Goal: Task Accomplishment & Management: Use online tool/utility

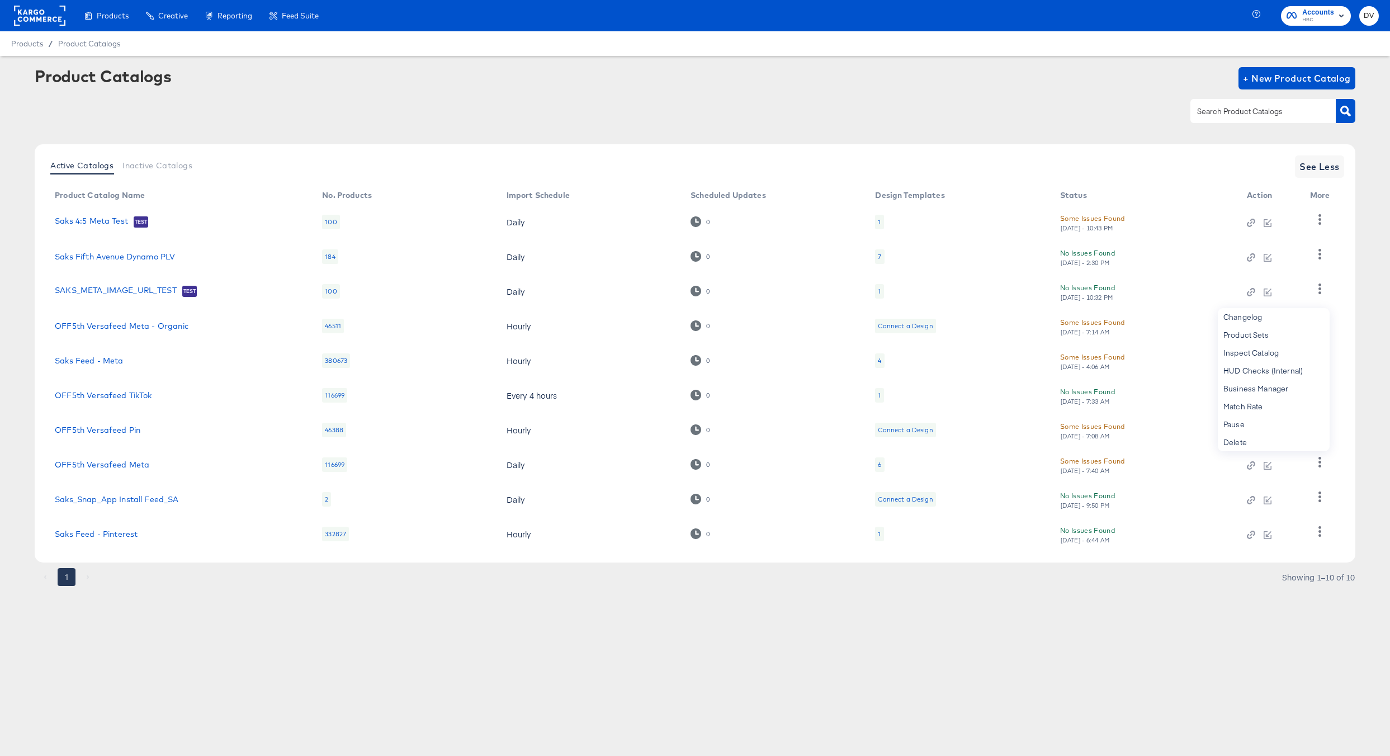
click at [22, 17] on rect at bounding box center [39, 16] width 51 height 20
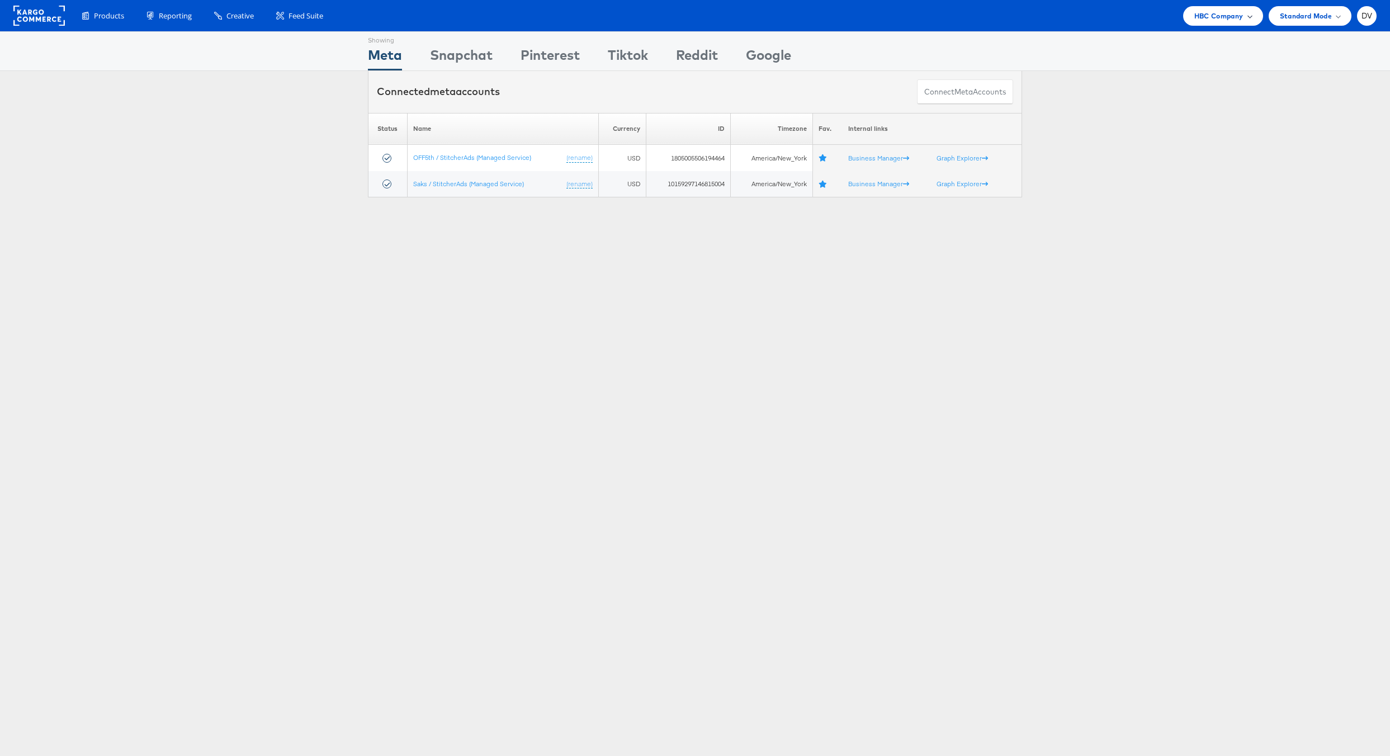
click at [1210, 9] on div "HBC Company" at bounding box center [1223, 16] width 80 height 20
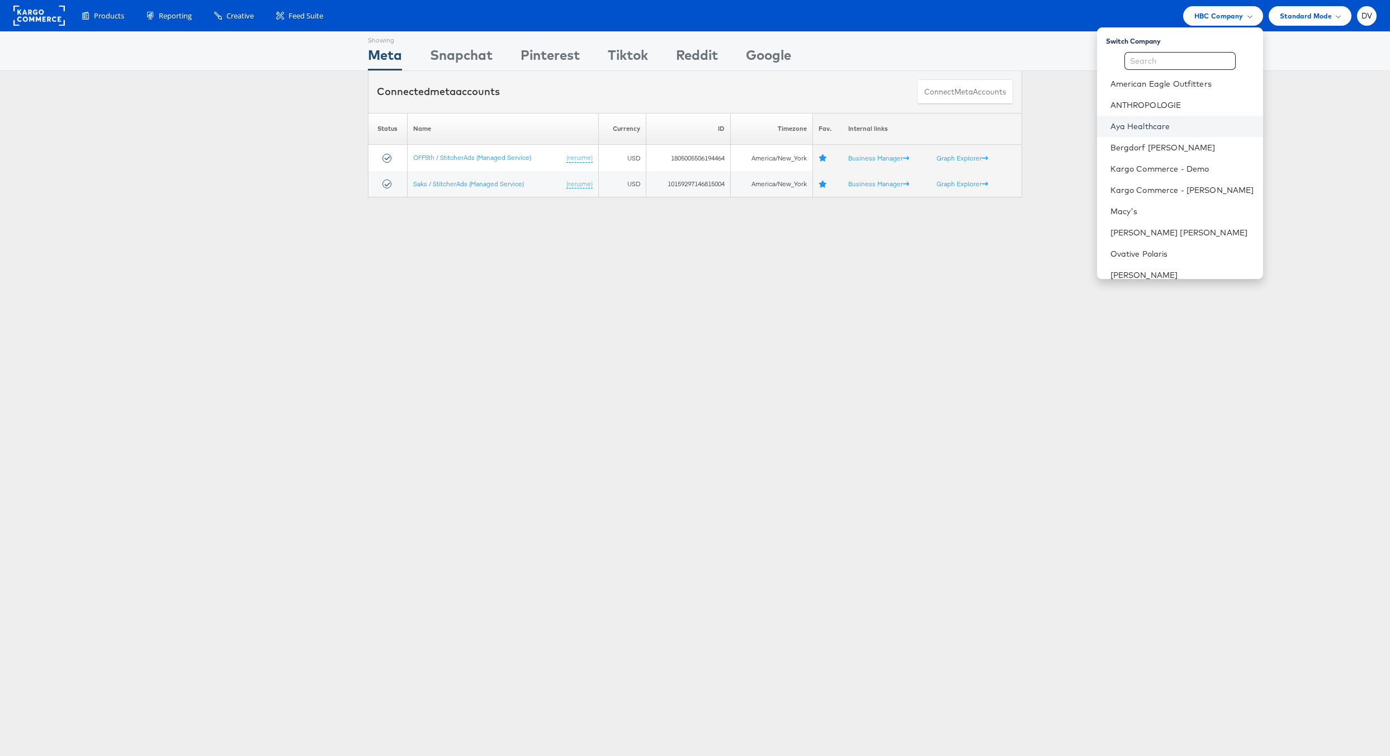
click at [1180, 126] on link "Aya Healthcare" at bounding box center [1183, 126] width 144 height 11
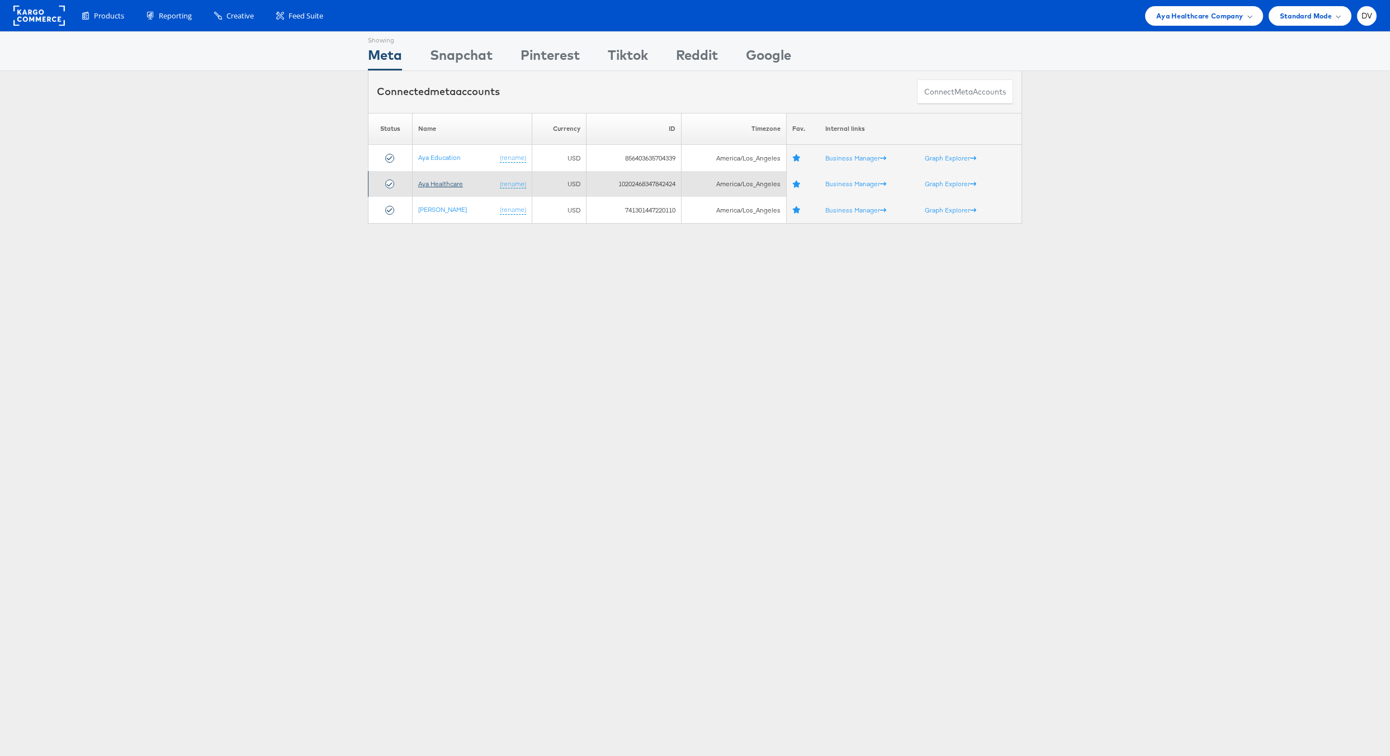
click at [436, 182] on link "Aya Healthcare" at bounding box center [440, 184] width 45 height 8
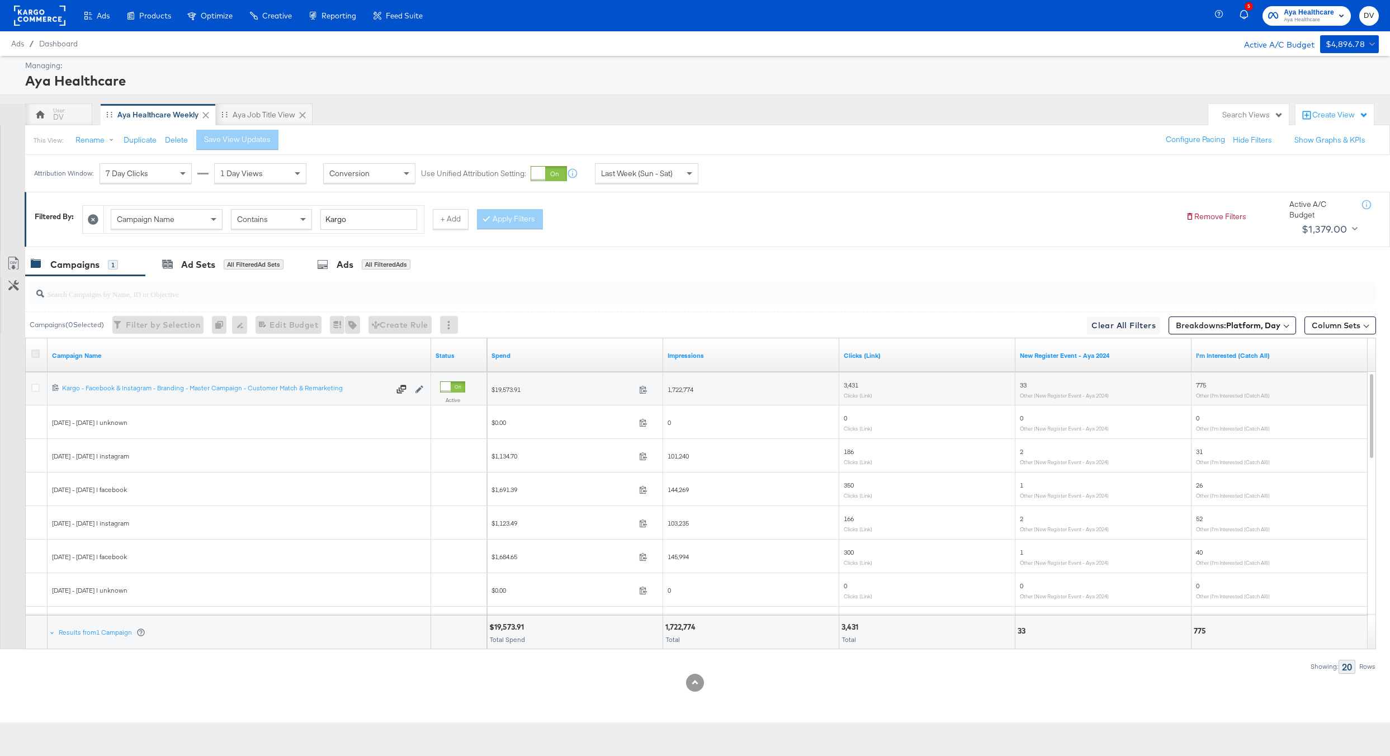
click at [34, 354] on icon at bounding box center [35, 354] width 8 height 8
click at [0, 0] on input "checkbox" at bounding box center [0, 0] width 0 height 0
click at [338, 261] on div "Ads" at bounding box center [337, 264] width 17 height 13
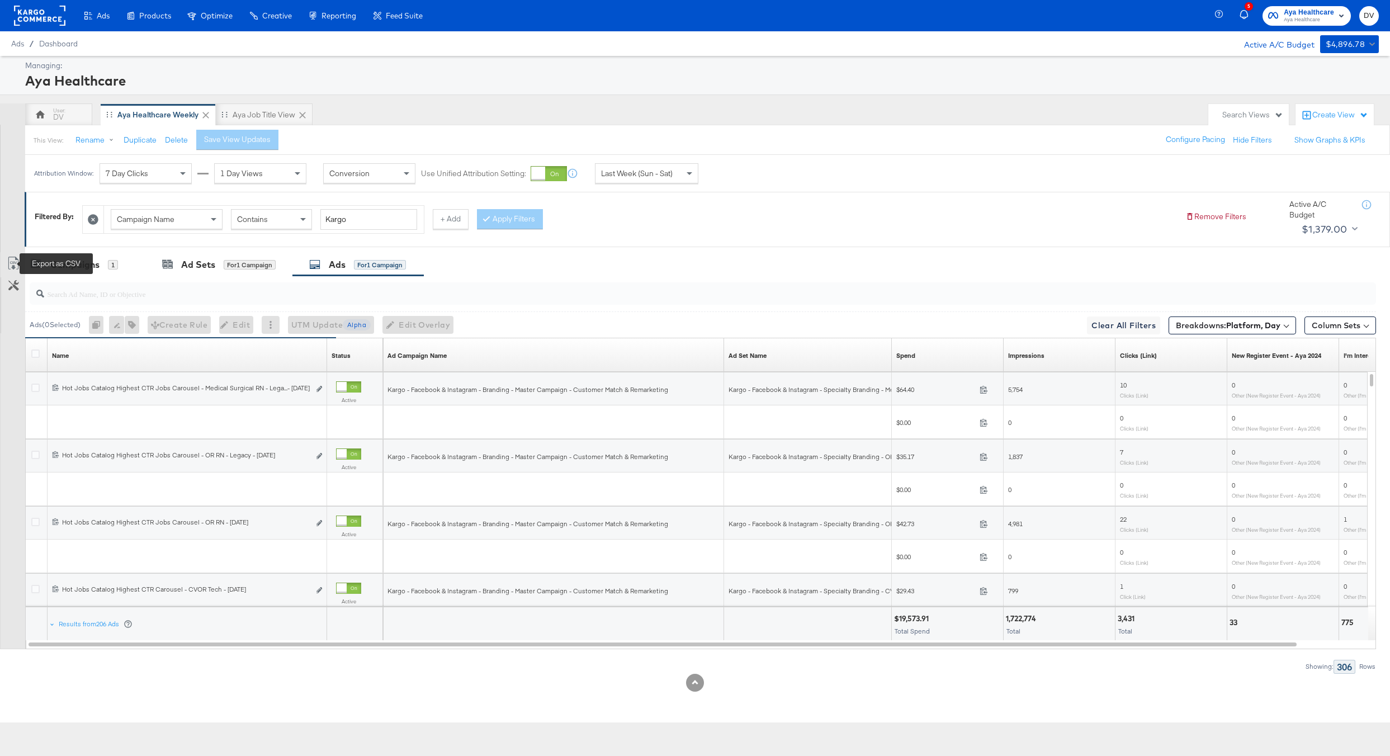
click at [13, 261] on icon at bounding box center [13, 263] width 13 height 13
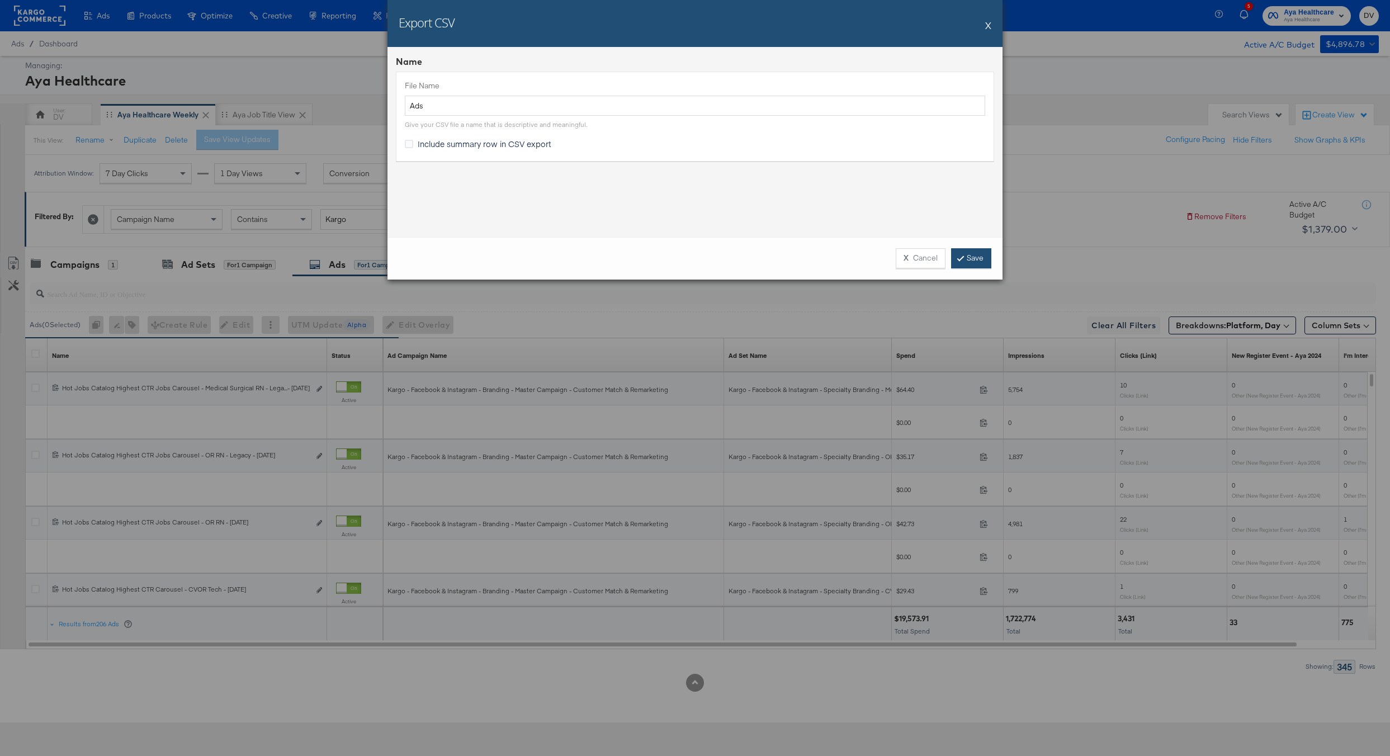
click at [975, 255] on link "Save" at bounding box center [971, 258] width 40 height 20
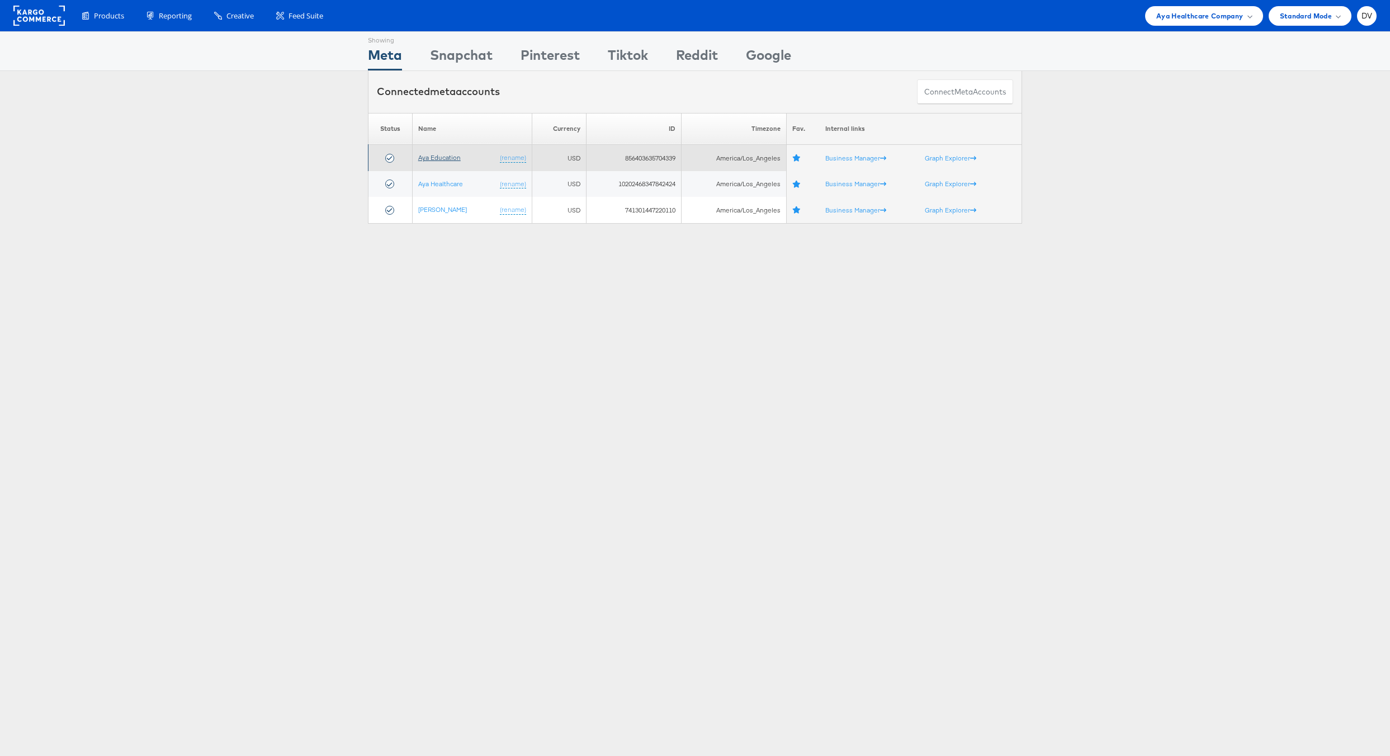
click at [437, 159] on link "Aya Education" at bounding box center [439, 157] width 43 height 8
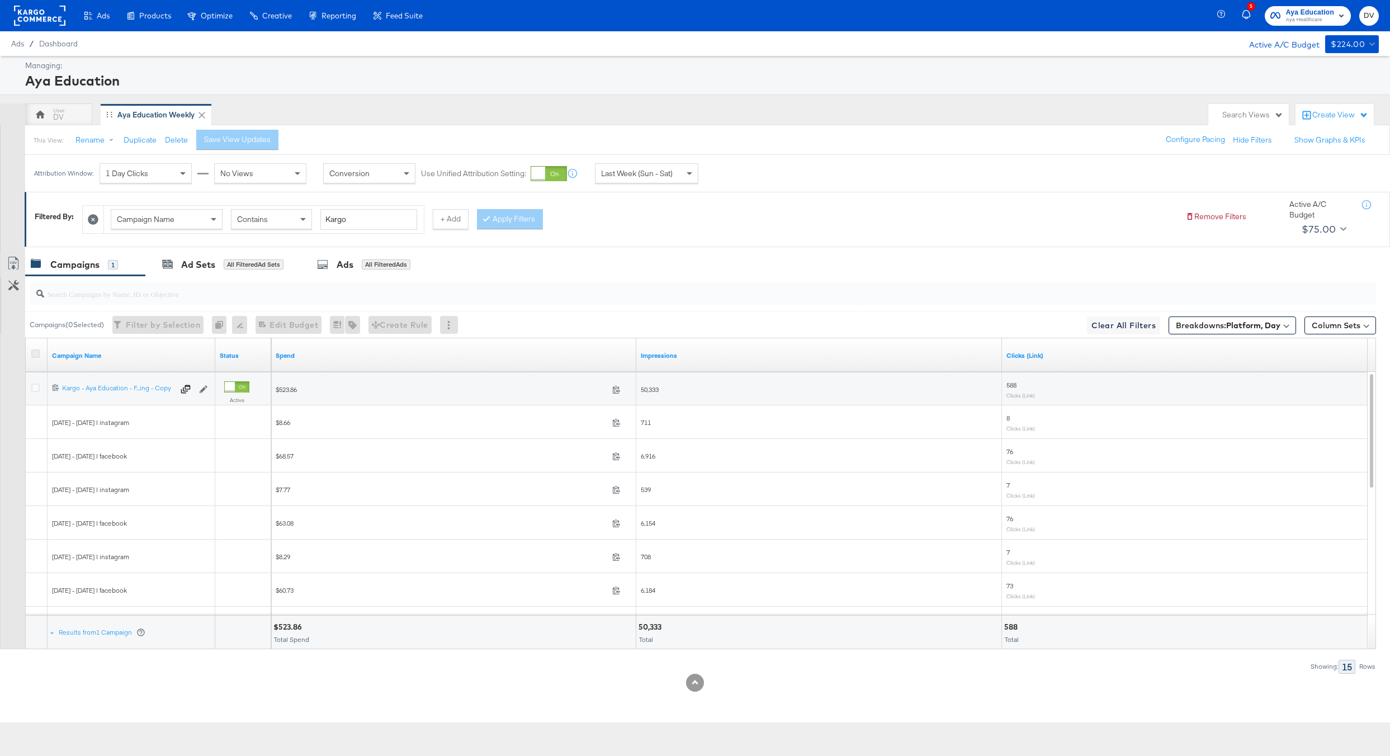
click at [35, 355] on icon at bounding box center [35, 354] width 8 height 8
click at [0, 0] on input "checkbox" at bounding box center [0, 0] width 0 height 0
click at [332, 264] on div "Ads" at bounding box center [337, 264] width 17 height 13
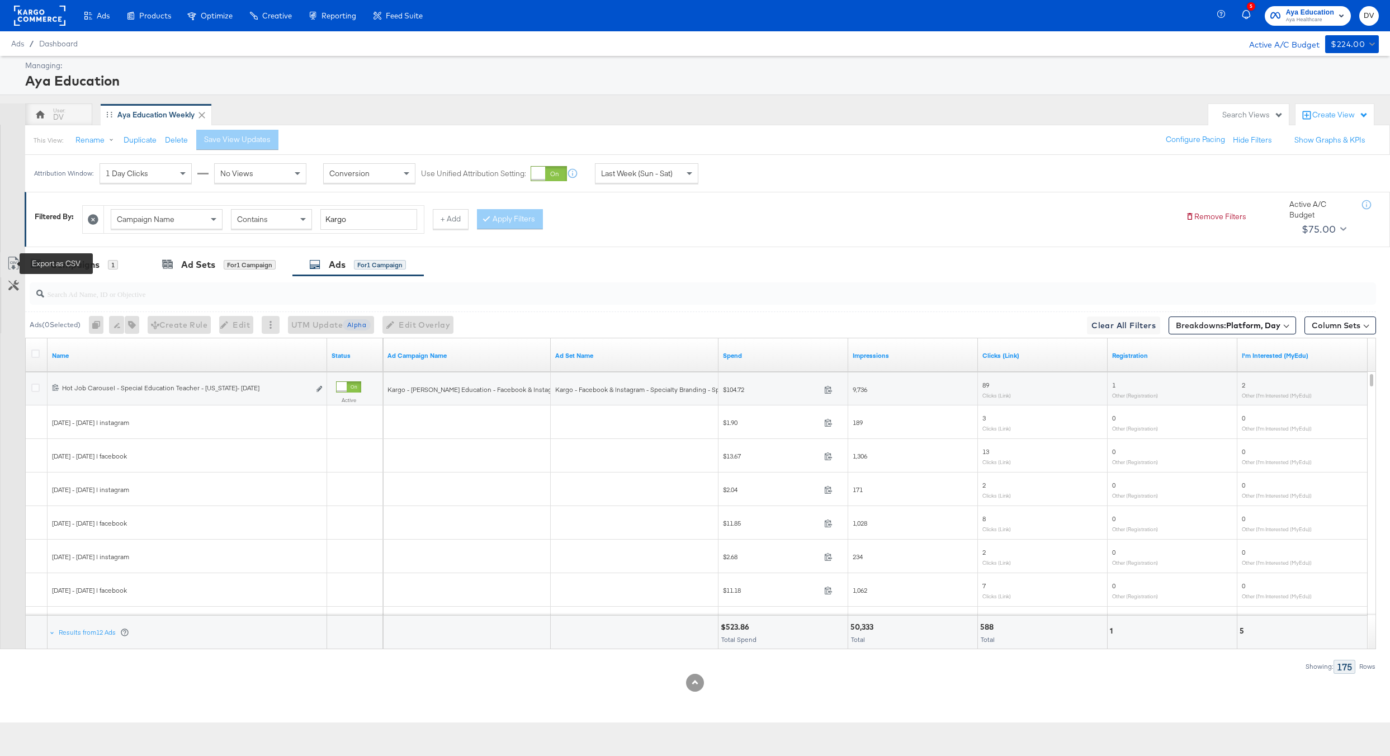
click at [10, 261] on icon at bounding box center [13, 263] width 13 height 13
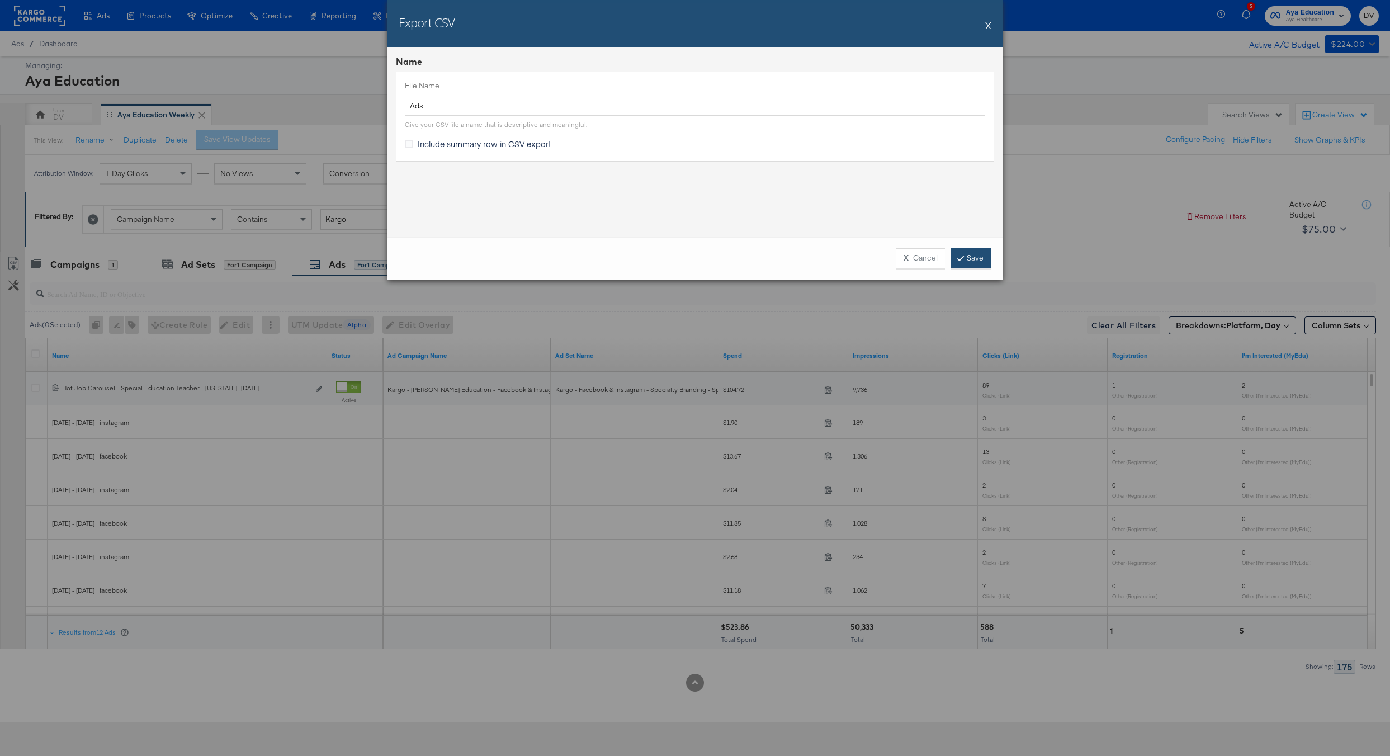
click at [958, 254] on link "Save" at bounding box center [971, 258] width 40 height 20
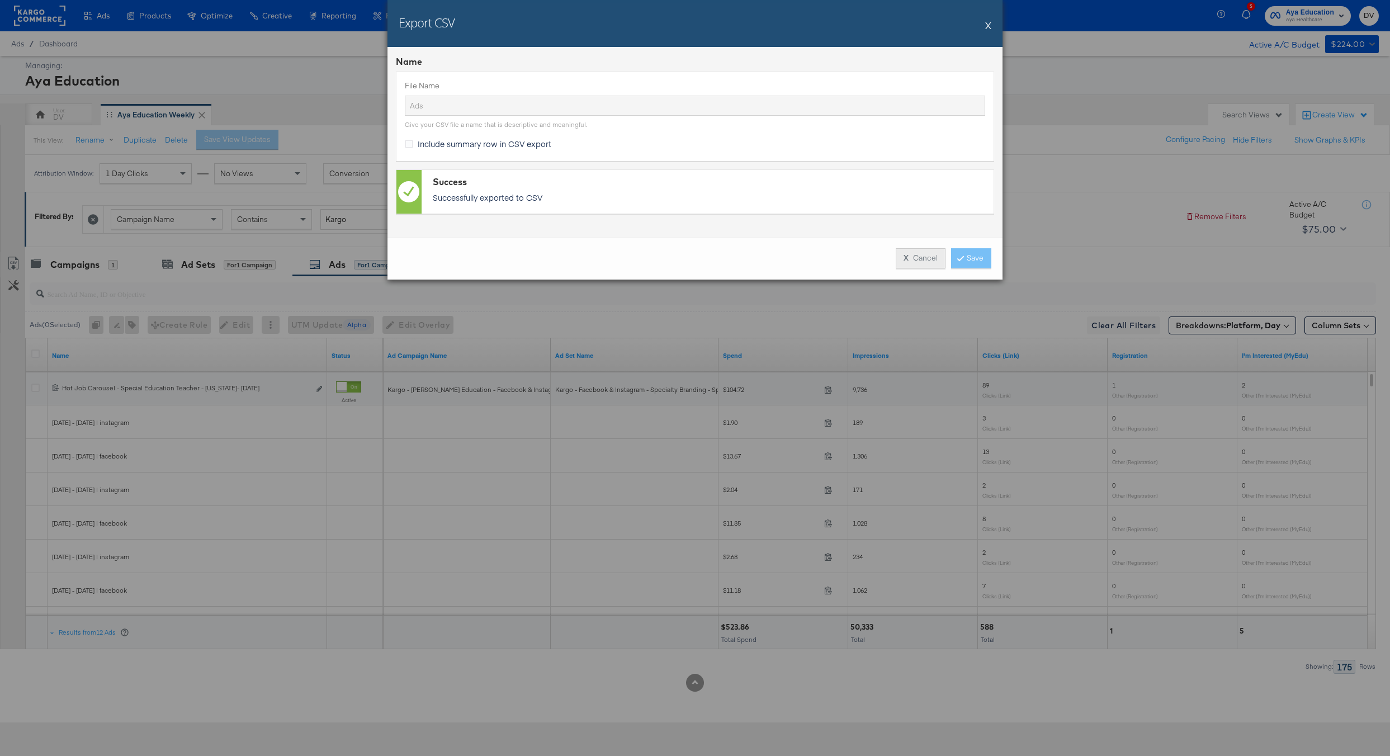
click at [915, 256] on button "X Cancel" at bounding box center [921, 258] width 50 height 20
